Goal: Navigation & Orientation: Find specific page/section

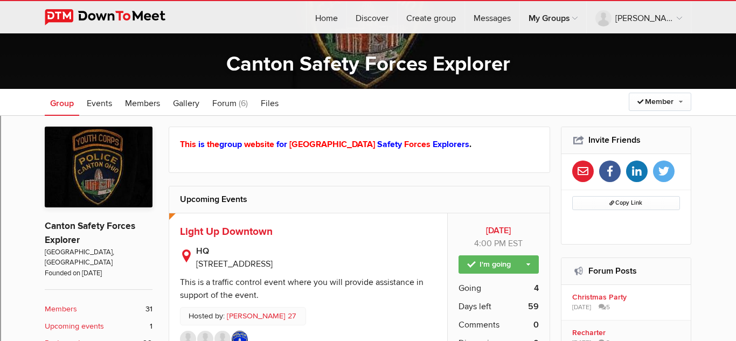
click at [83, 25] on link at bounding box center [113, 17] width 137 height 32
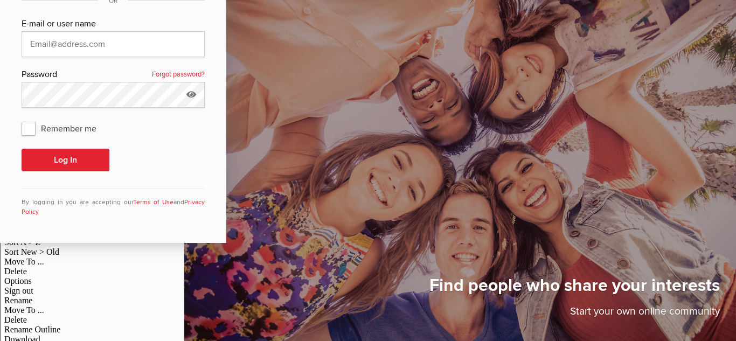
scroll to position [23, 0]
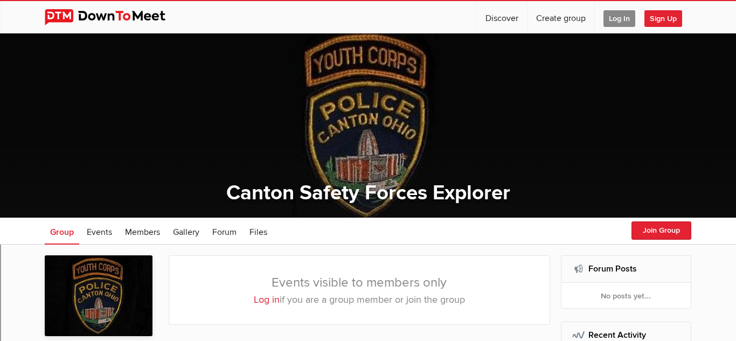
click at [611, 22] on span "Log In" at bounding box center [620, 18] width 32 height 17
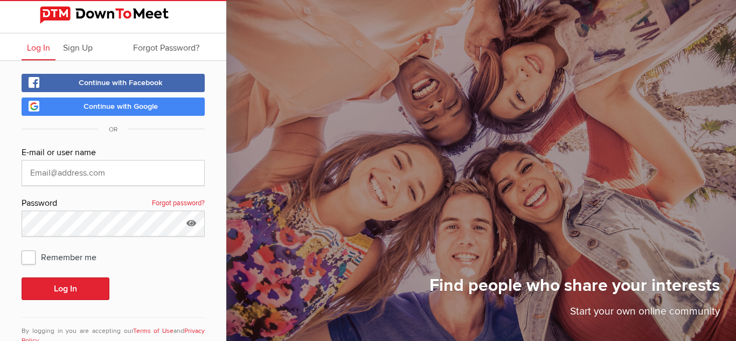
click at [104, 108] on span "Continue with Google" at bounding box center [121, 106] width 74 height 9
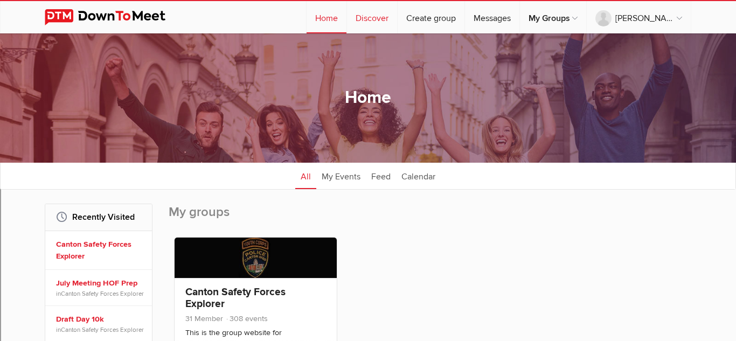
click at [391, 19] on link "Discover" at bounding box center [372, 17] width 50 height 32
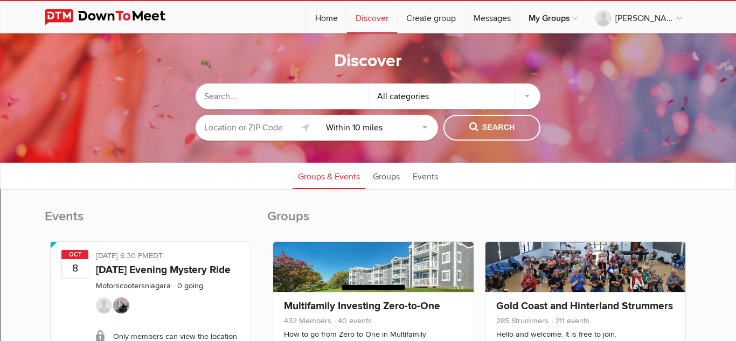
type input "Uniontown, OH, USA"
select select "null"
click at [331, 93] on input "text" at bounding box center [282, 97] width 173 height 26
click at [390, 99] on div "All categories" at bounding box center [455, 97] width 173 height 26
click at [425, 97] on div "All categories" at bounding box center [455, 97] width 173 height 26
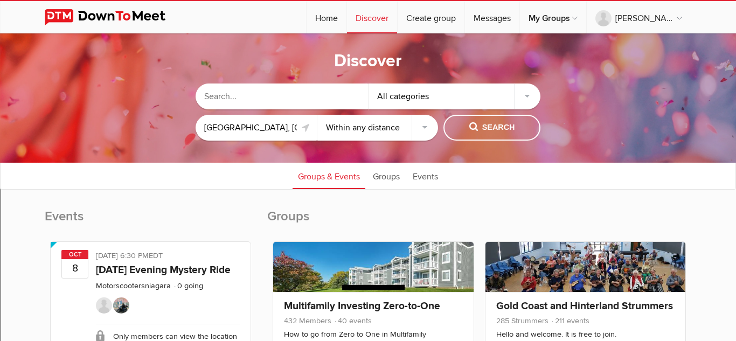
click at [480, 97] on div "All categories" at bounding box center [455, 97] width 173 height 26
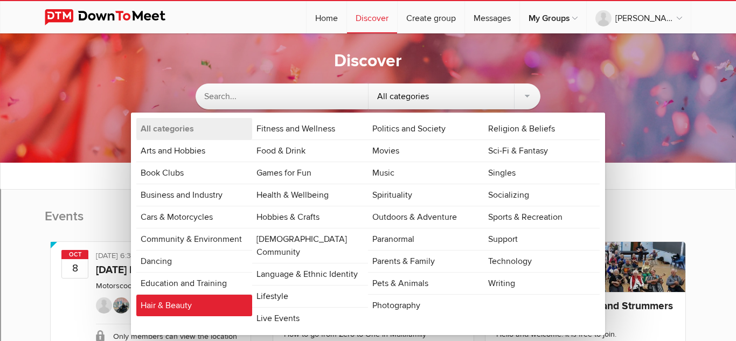
click at [237, 308] on link "Hair & Beauty" at bounding box center [194, 306] width 116 height 22
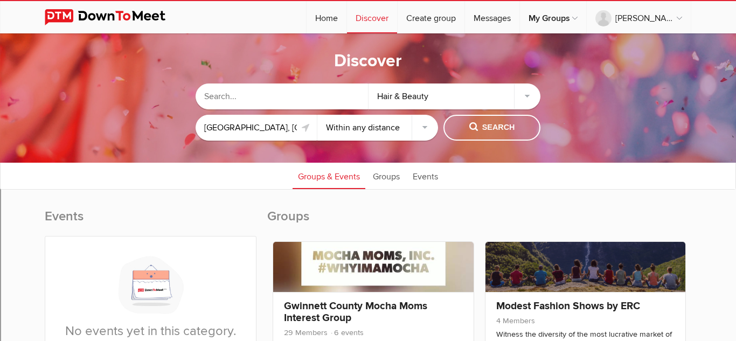
click at [403, 105] on div "Hair & Beauty" at bounding box center [455, 97] width 173 height 26
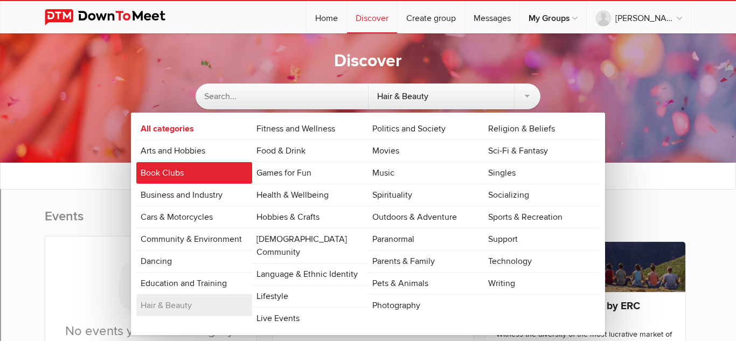
click at [190, 177] on link "Book Clubs" at bounding box center [194, 173] width 116 height 22
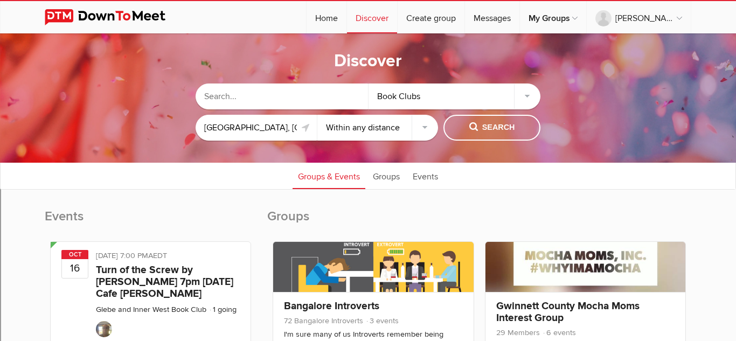
click at [121, 13] on img at bounding box center [113, 17] width 137 height 16
